Goal: Register for event/course

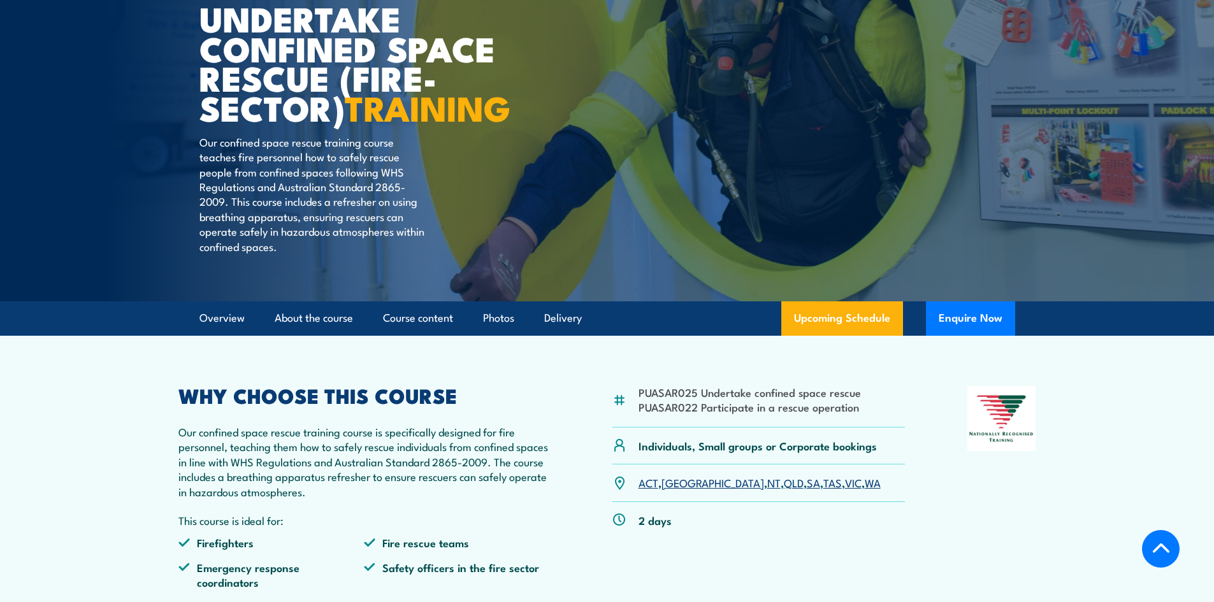
scroll to position [319, 0]
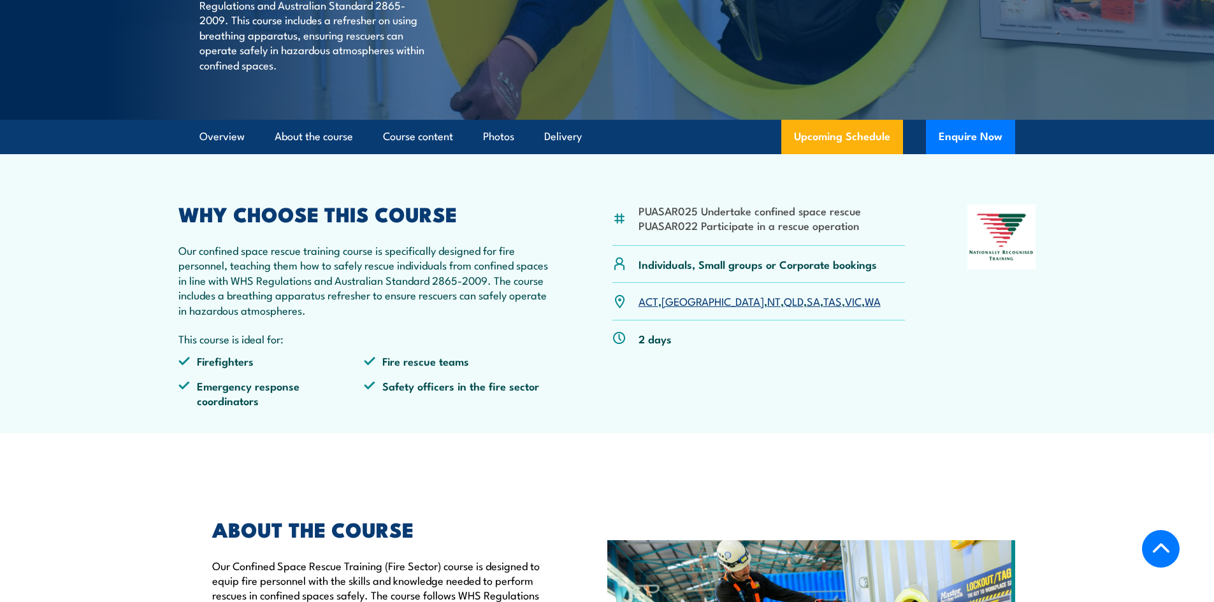
click at [784, 309] on link "QLD" at bounding box center [794, 300] width 20 height 15
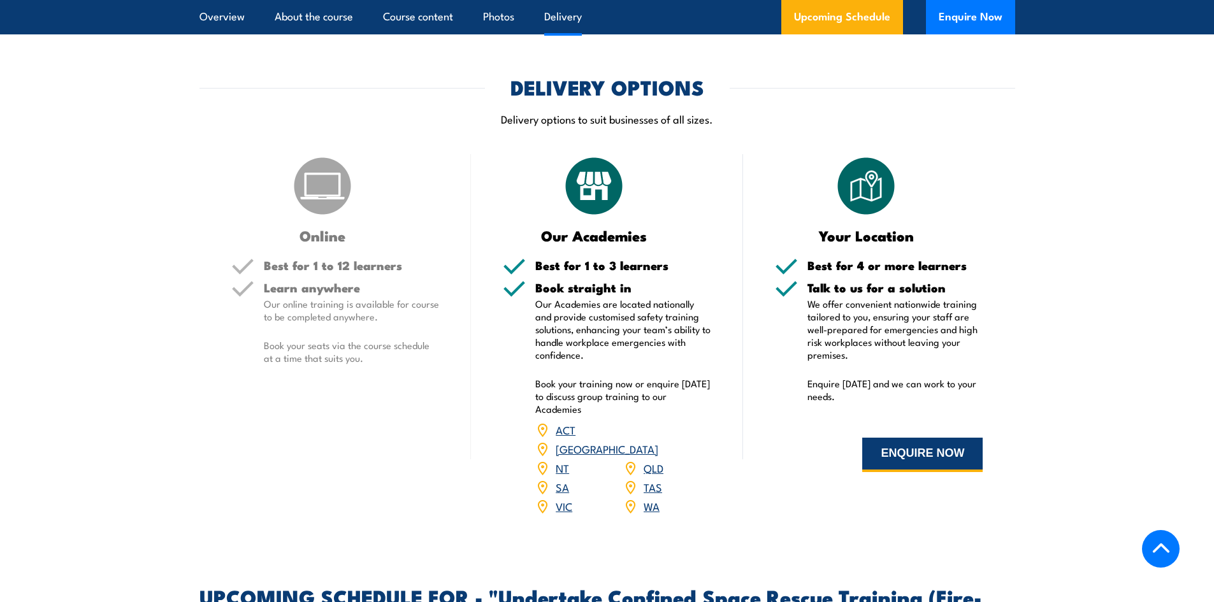
scroll to position [1852, 0]
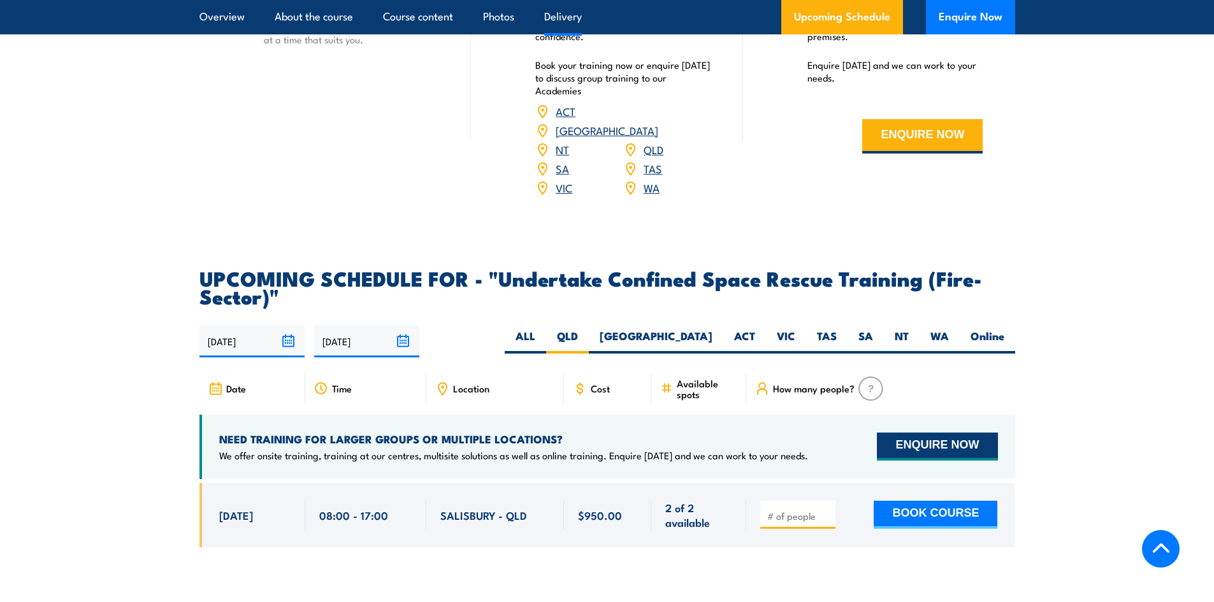
click at [961, 433] on button "ENQUIRE NOW" at bounding box center [937, 447] width 120 height 28
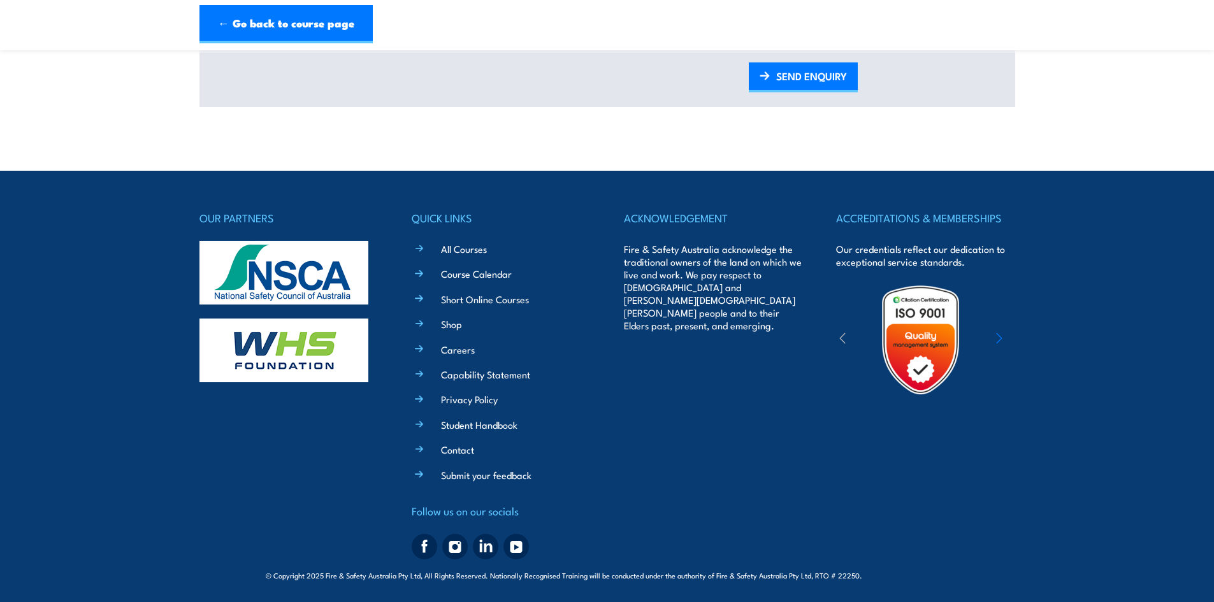
scroll to position [822, 0]
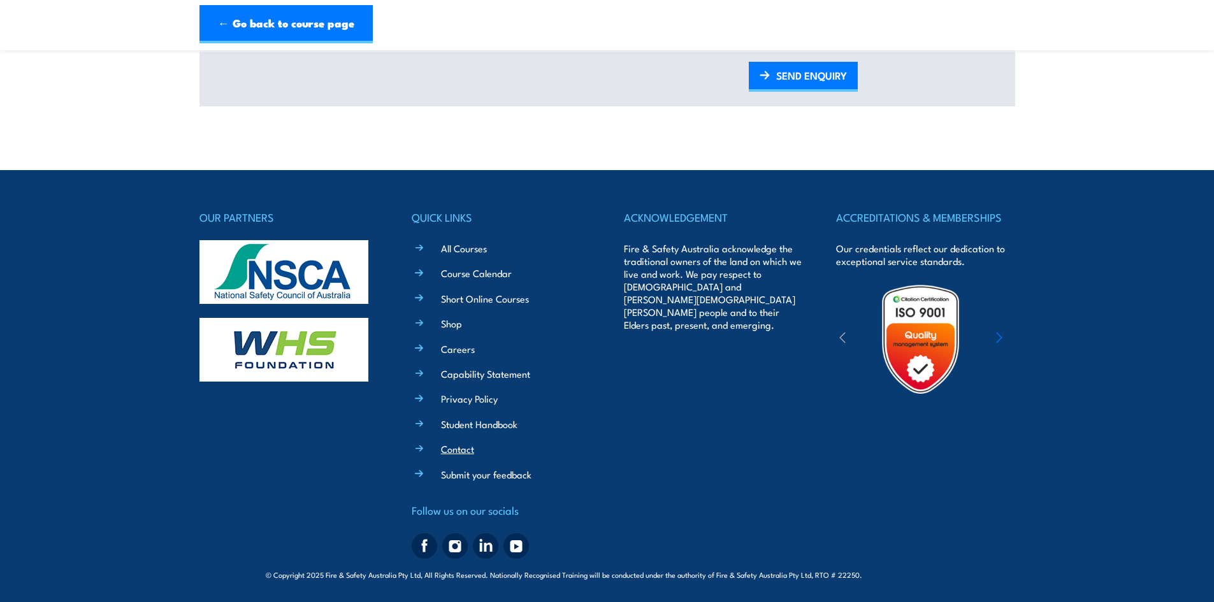
click at [459, 449] on link "Contact" at bounding box center [457, 448] width 33 height 13
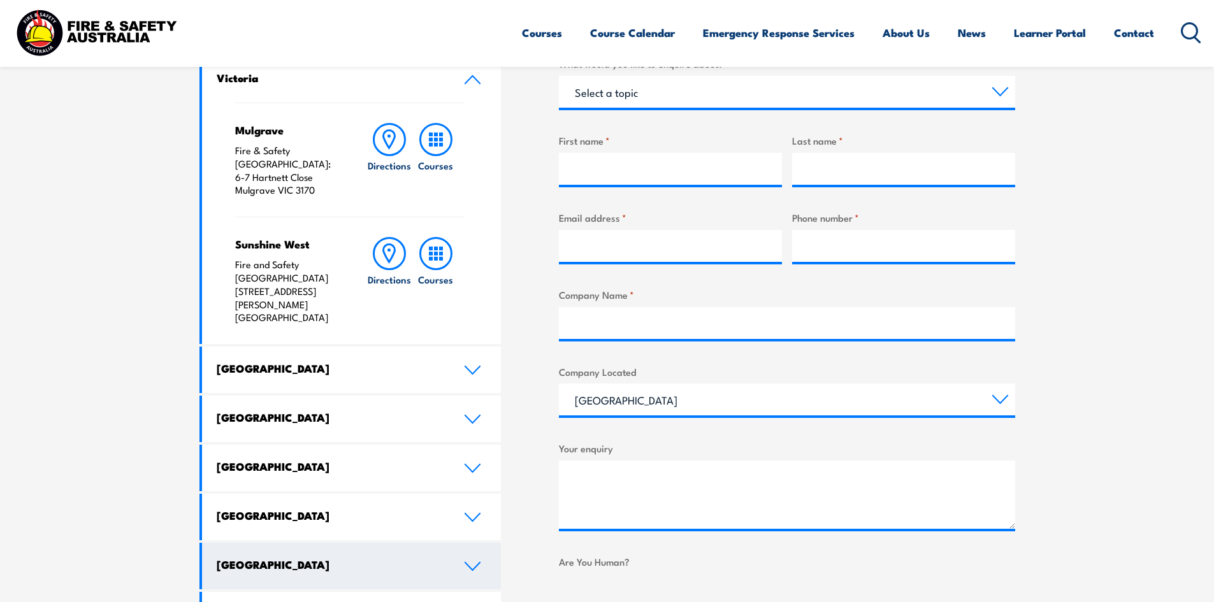
scroll to position [574, 0]
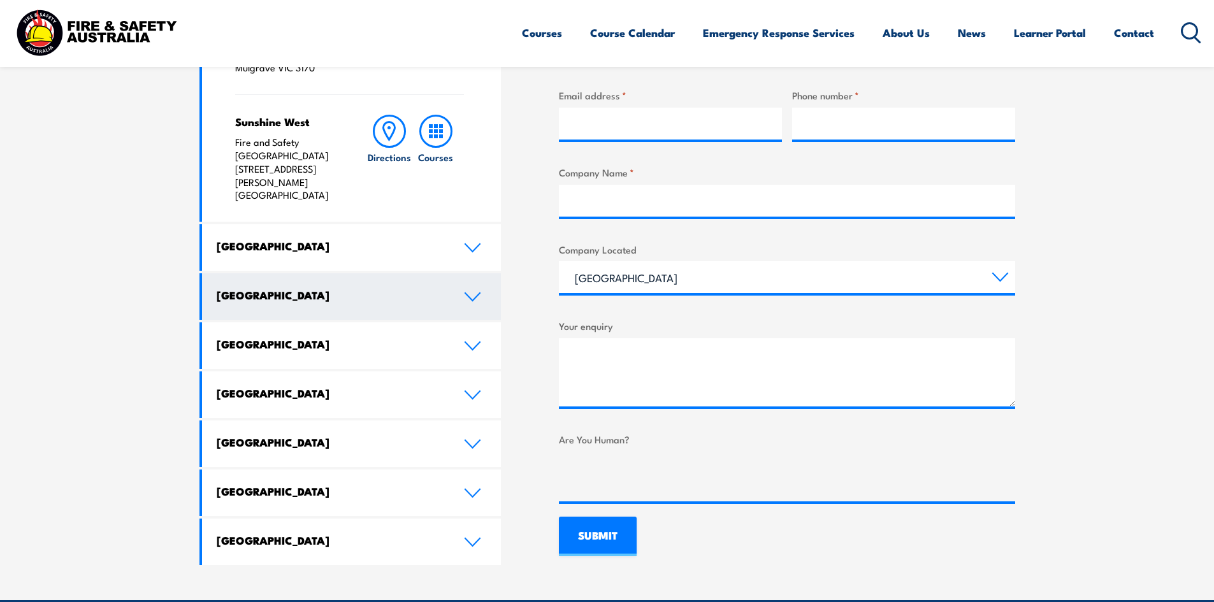
click at [461, 273] on link "Queensland" at bounding box center [352, 296] width 300 height 47
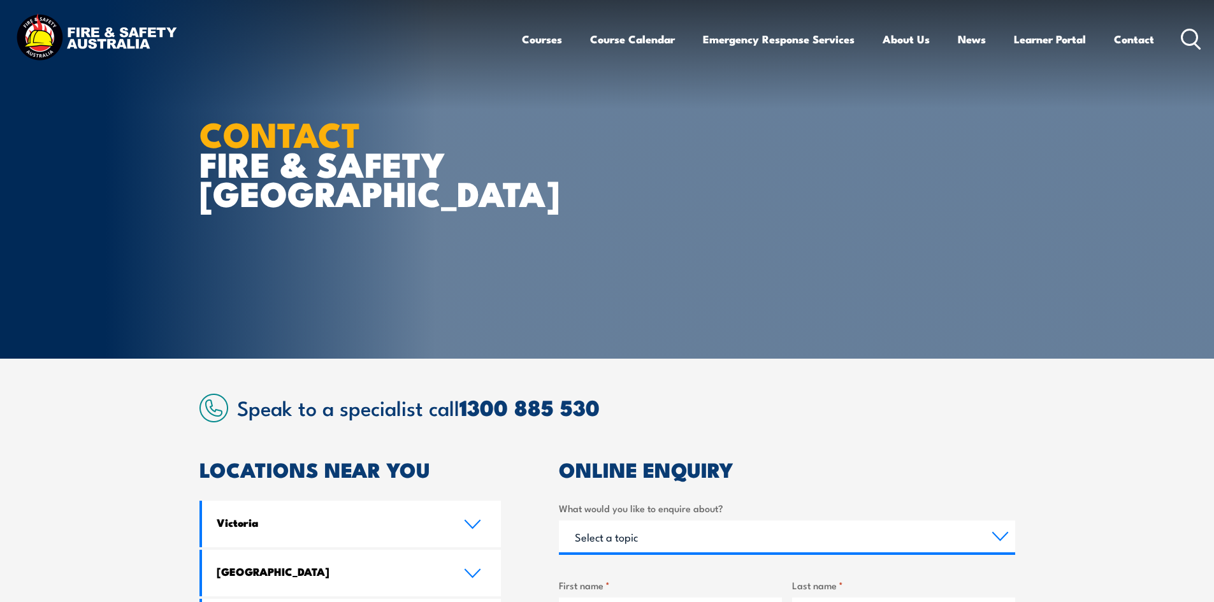
scroll to position [0, 0]
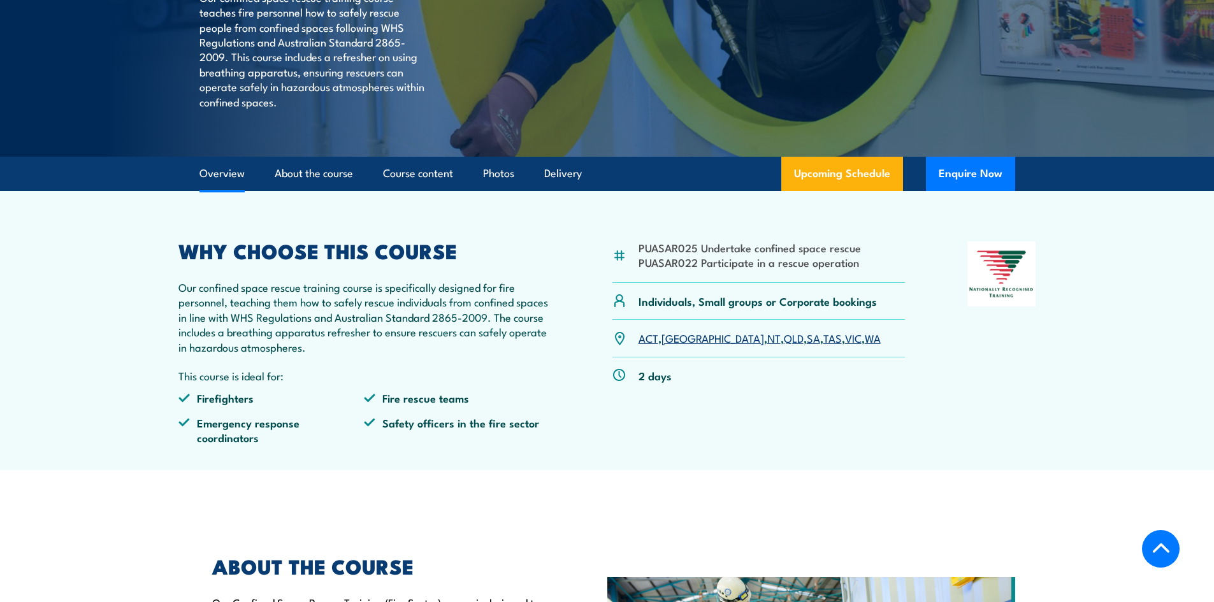
scroll to position [194, 0]
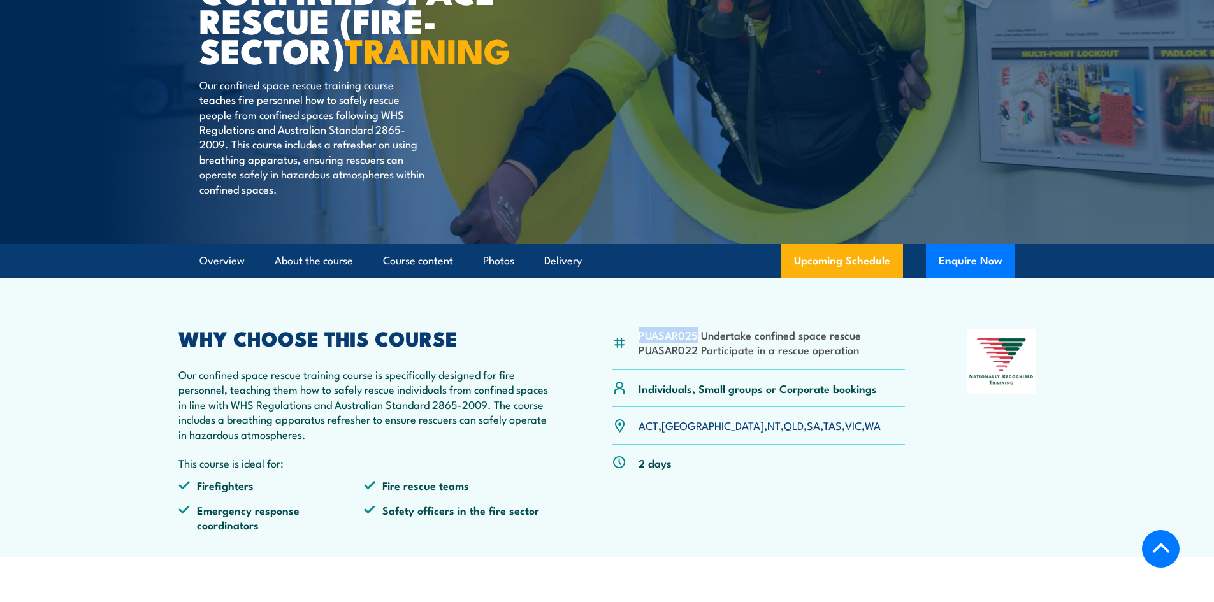
drag, startPoint x: 637, startPoint y: 367, endPoint x: 696, endPoint y: 367, distance: 58.6
click at [696, 367] on div "PUASAR025 Undertake confined space rescue PUASAR022 Participate in a rescue ope…" at bounding box center [759, 349] width 293 height 41
click at [273, 410] on p "Our confined space rescue training course is specifically designed for fire per…" at bounding box center [364, 404] width 372 height 75
click at [295, 408] on p "Our confined space rescue training course is specifically designed for fire per…" at bounding box center [364, 404] width 372 height 75
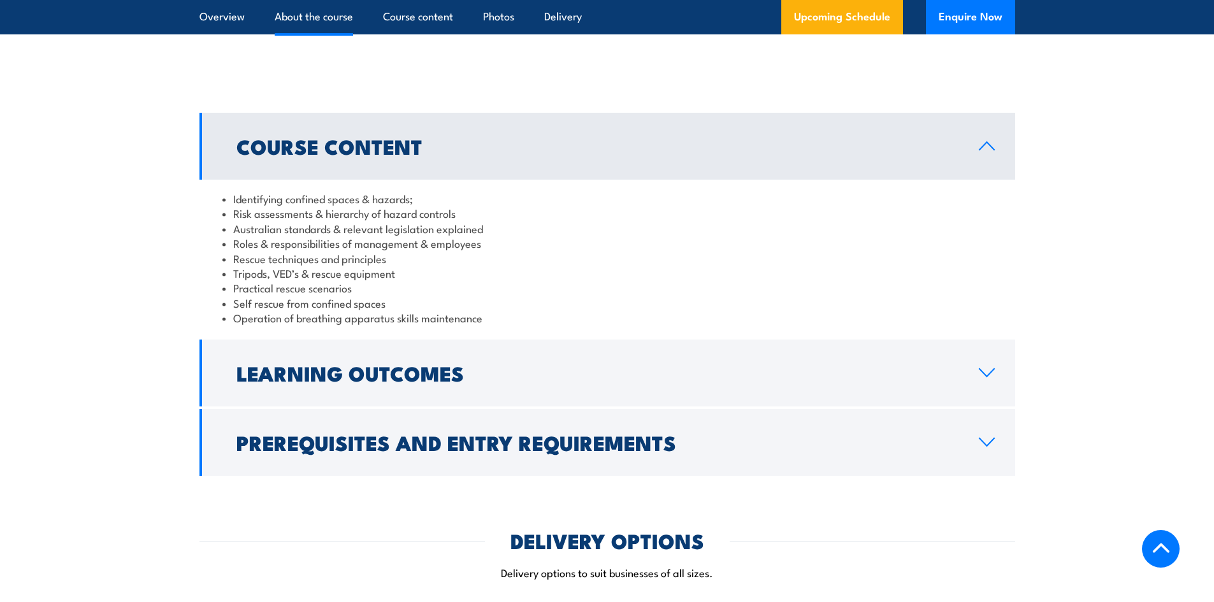
scroll to position [1087, 0]
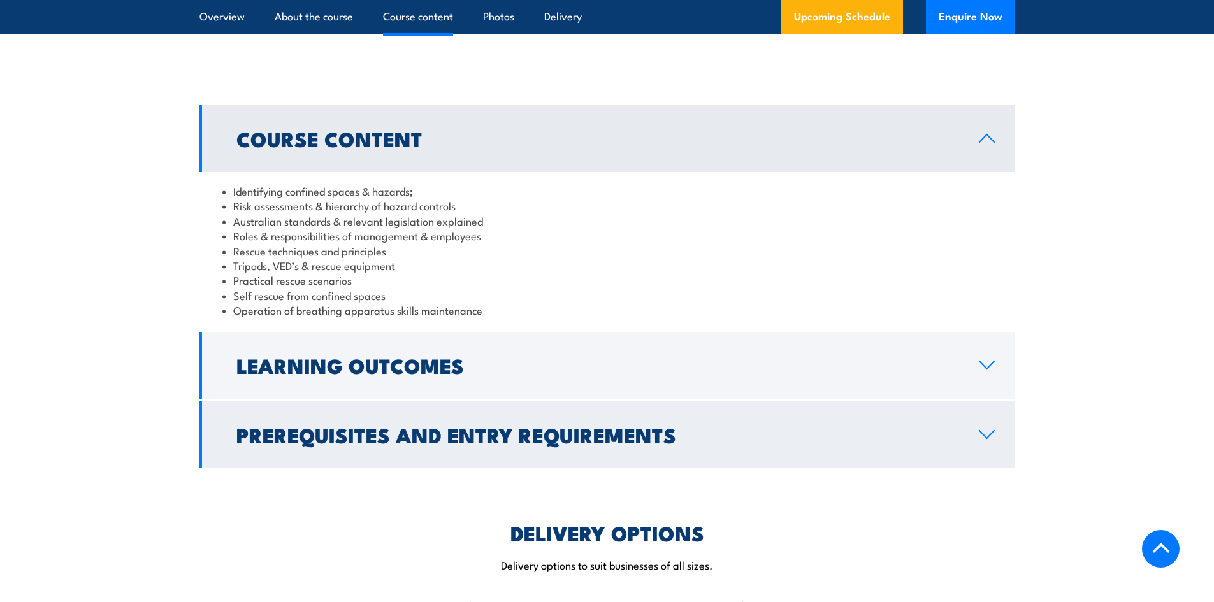
click at [983, 432] on icon at bounding box center [987, 435] width 17 height 10
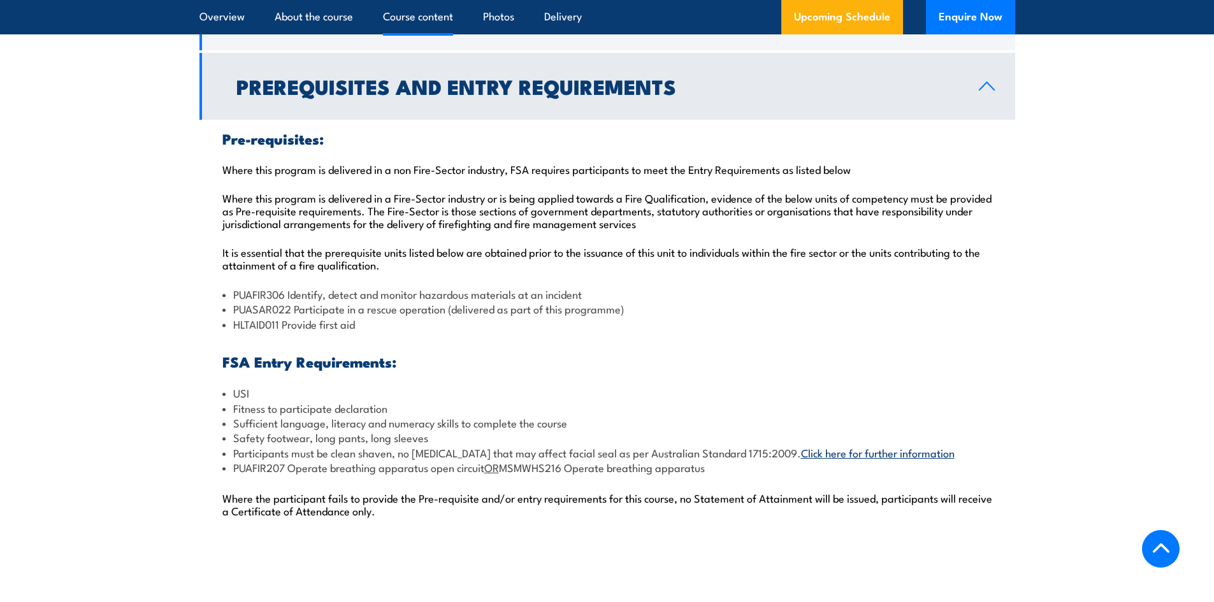
scroll to position [1342, 0]
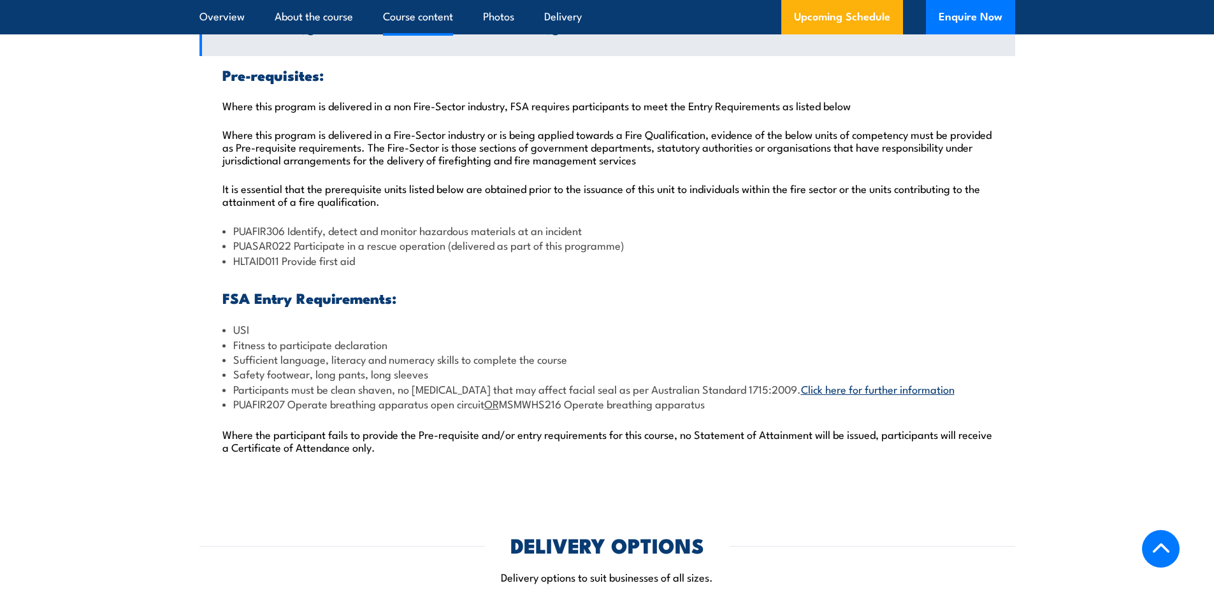
click at [814, 391] on link "Click here for further information" at bounding box center [878, 388] width 154 height 15
